Goal: Task Accomplishment & Management: Use online tool/utility

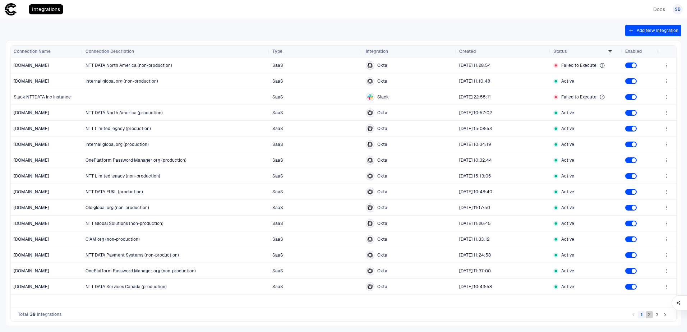
click at [650, 317] on button "2" at bounding box center [649, 314] width 7 height 7
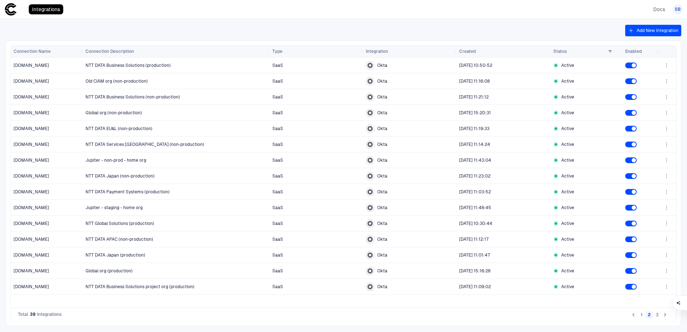
click at [660, 317] on button "3" at bounding box center [657, 314] width 7 height 7
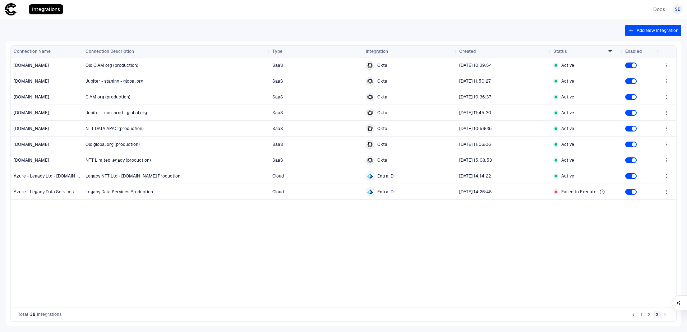
click at [648, 317] on button "2" at bounding box center [649, 314] width 7 height 7
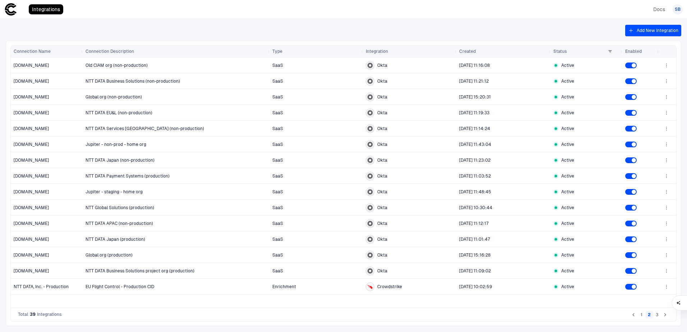
click at [650, 31] on button "Add New Integration" at bounding box center [653, 31] width 56 height 12
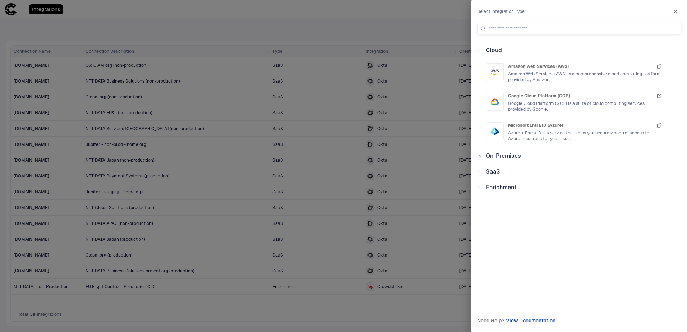
click at [482, 171] on div "SaaS" at bounding box center [491, 172] width 19 height 9
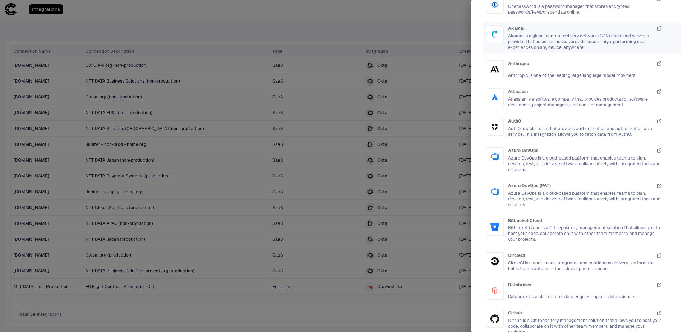
scroll to position [216, 0]
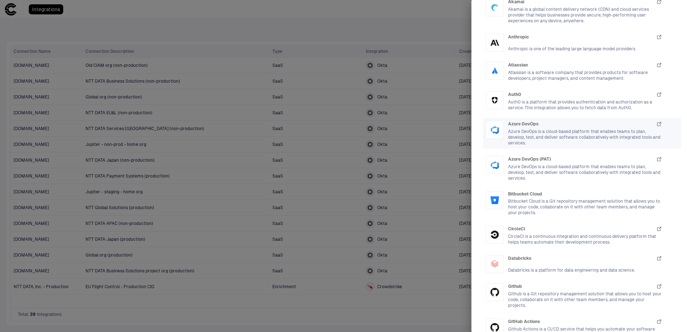
click at [532, 128] on div "Azure DevOps Azure DevOps is a cloud-based platform that enables teams to plan,…" at bounding box center [585, 133] width 154 height 25
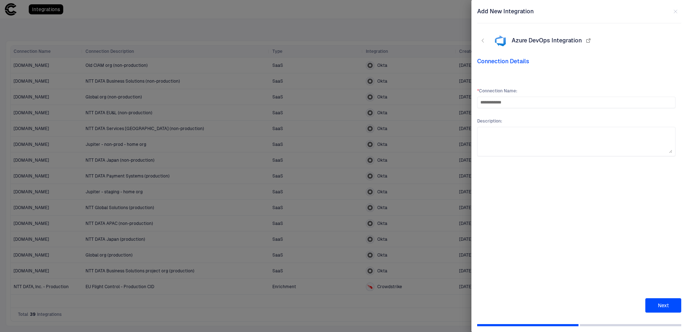
type input "**********"
click at [661, 303] on button "Next" at bounding box center [664, 305] width 36 height 14
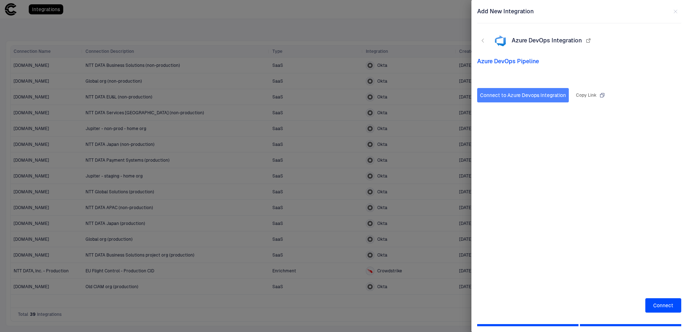
click at [541, 98] on button "Connect to Azure Devops Integration" at bounding box center [523, 95] width 92 height 14
